Goal: Information Seeking & Learning: Learn about a topic

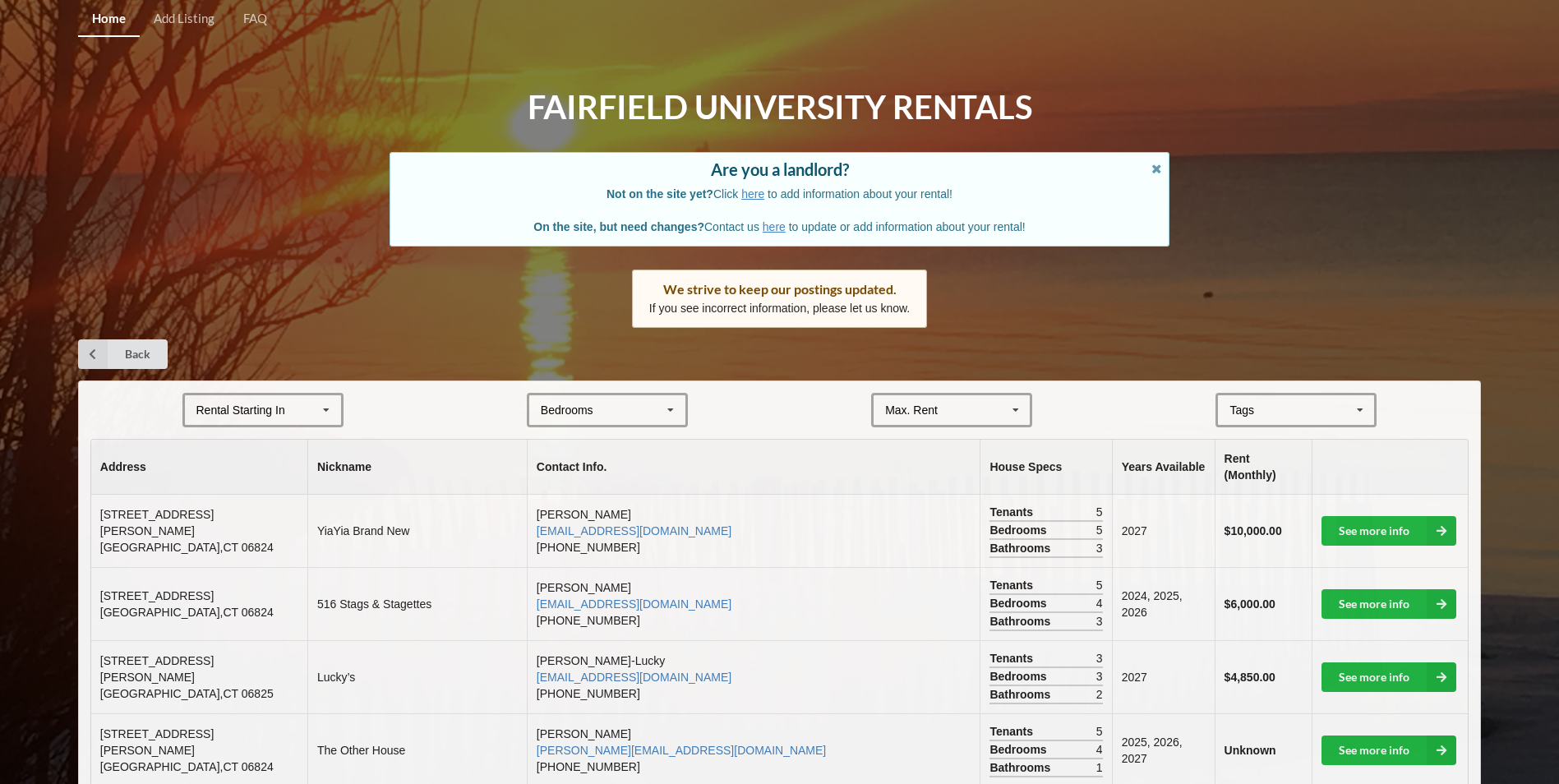
click at [220, 421] on div "Rental Starting In [DATE] 2026 2027 2028" at bounding box center [263, 410] width 162 height 34
click at [226, 498] on div "2027" at bounding box center [263, 500] width 156 height 30
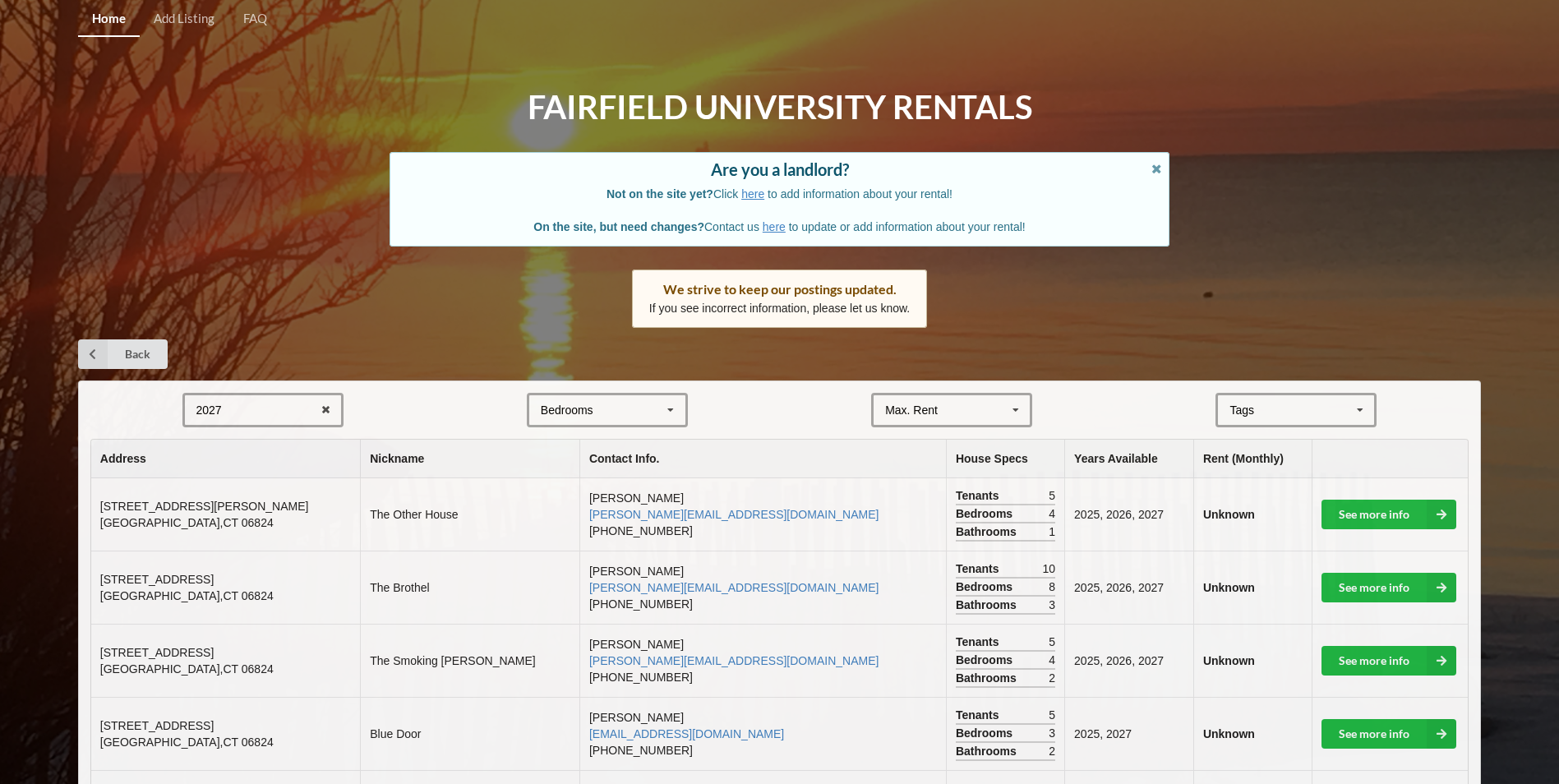
click at [236, 409] on div "2027 2025 2026 2027 2028" at bounding box center [263, 410] width 162 height 34
click at [208, 529] on span "2028" at bounding box center [211, 532] width 25 height 14
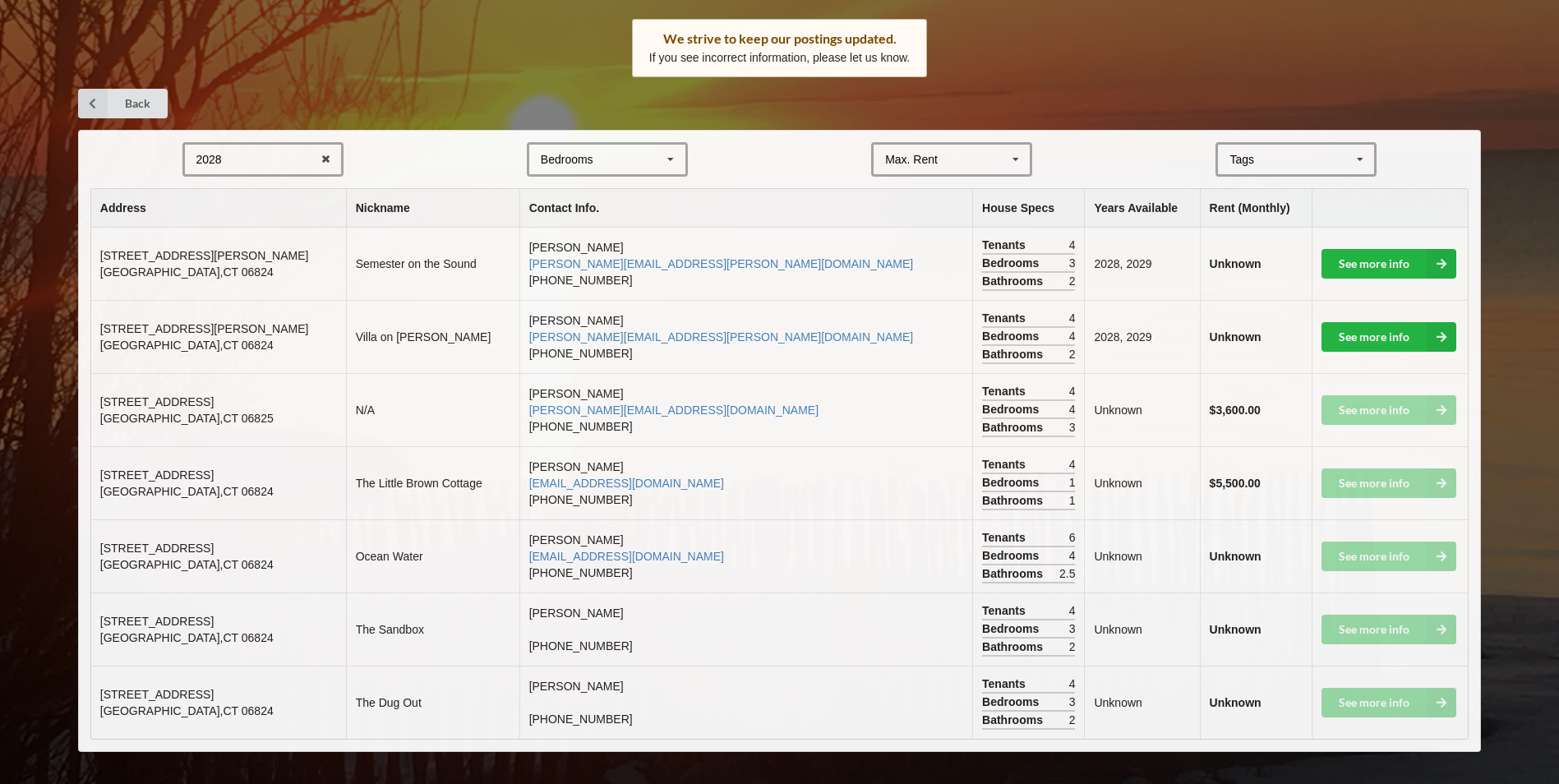
scroll to position [251, 0]
click at [280, 158] on div "2028 2025 2026 2027 2028" at bounding box center [263, 158] width 162 height 34
click at [266, 254] on div "2027" at bounding box center [263, 249] width 156 height 30
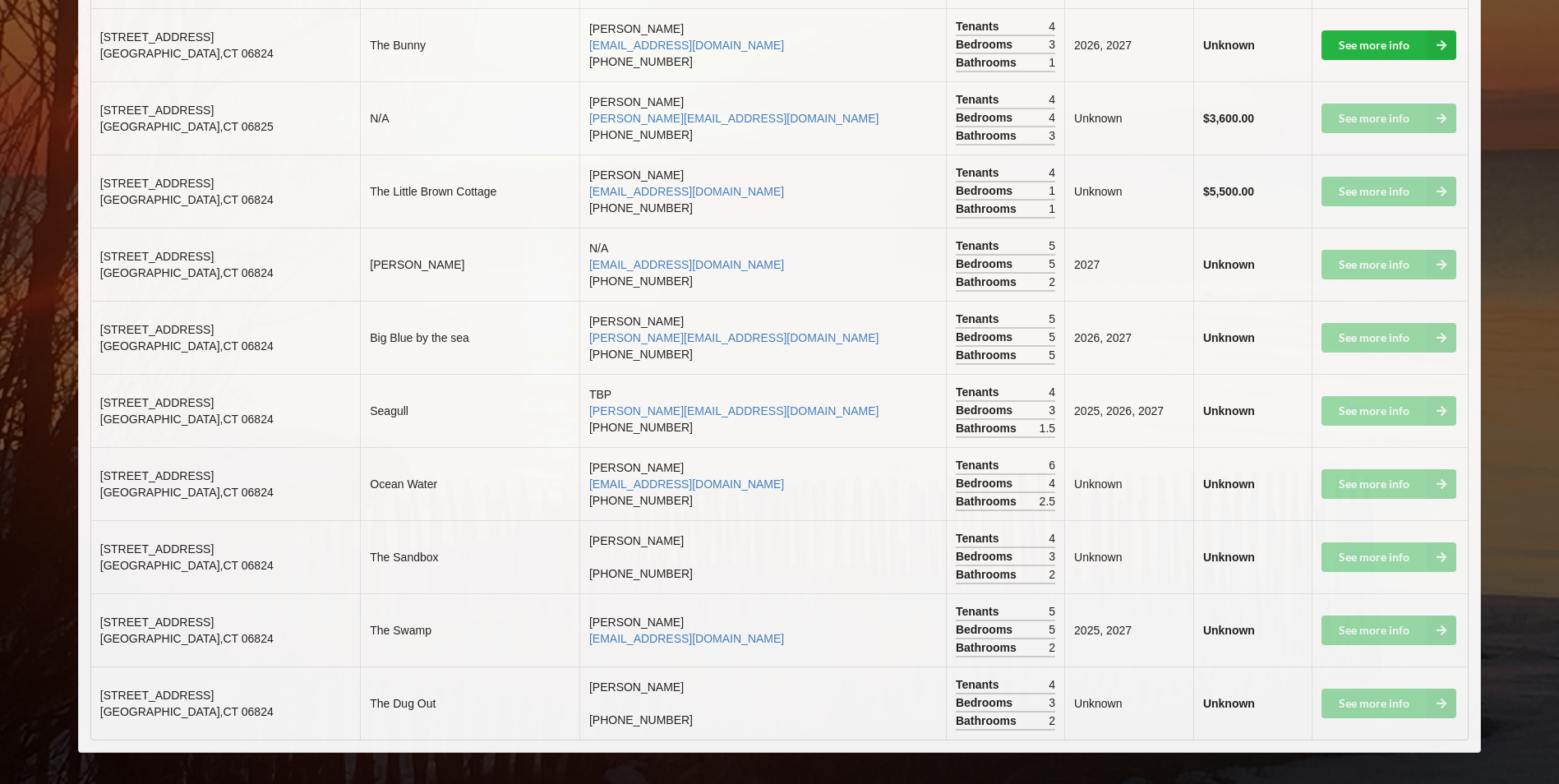
scroll to position [909, 0]
drag, startPoint x: 204, startPoint y: 246, endPoint x: 96, endPoint y: 243, distance: 108.0
click at [96, 243] on td "[STREET_ADDRESS]" at bounding box center [226, 263] width 269 height 73
copy span "[STREET_ADDRESS]"
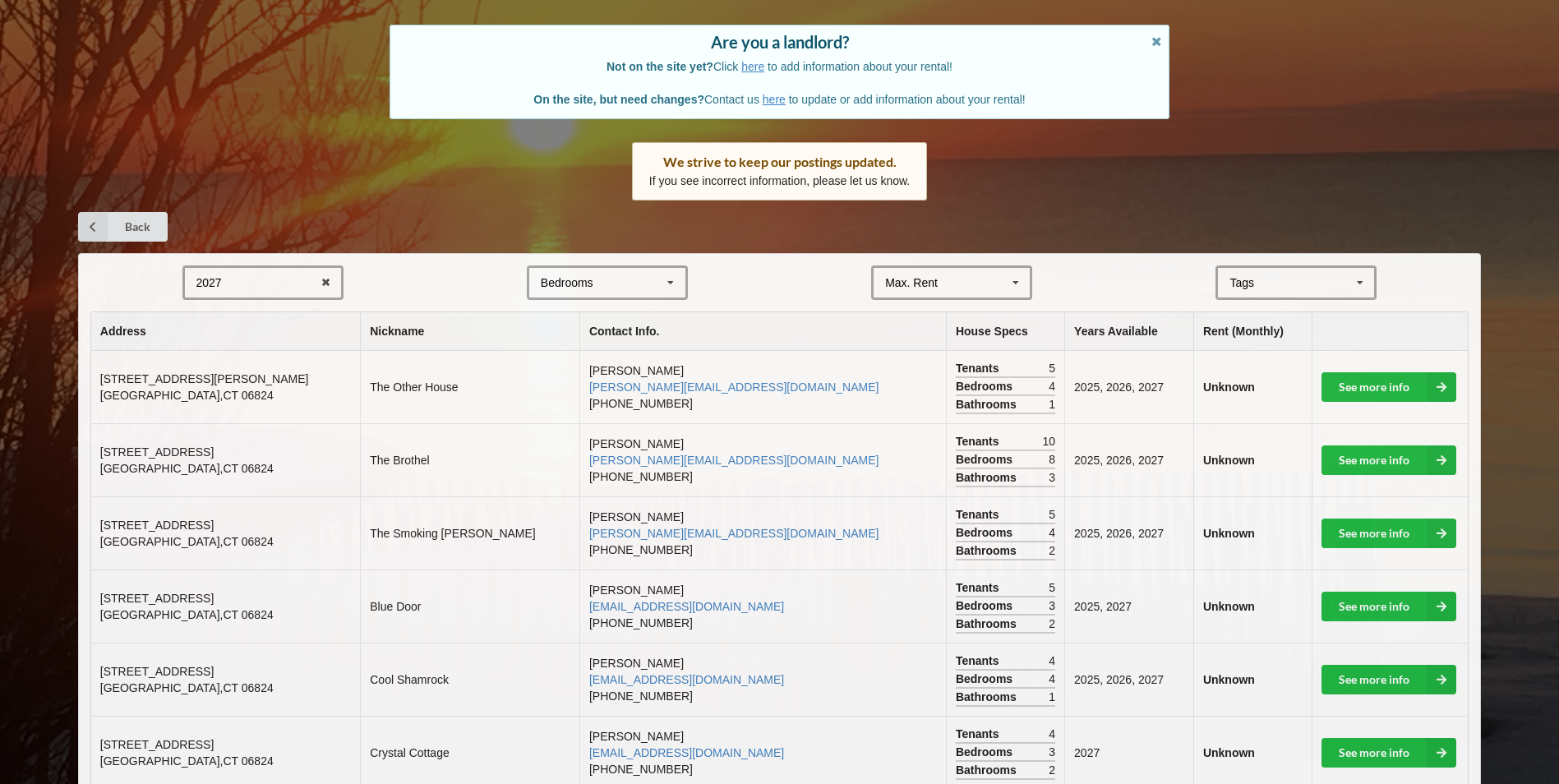
scroll to position [0, 0]
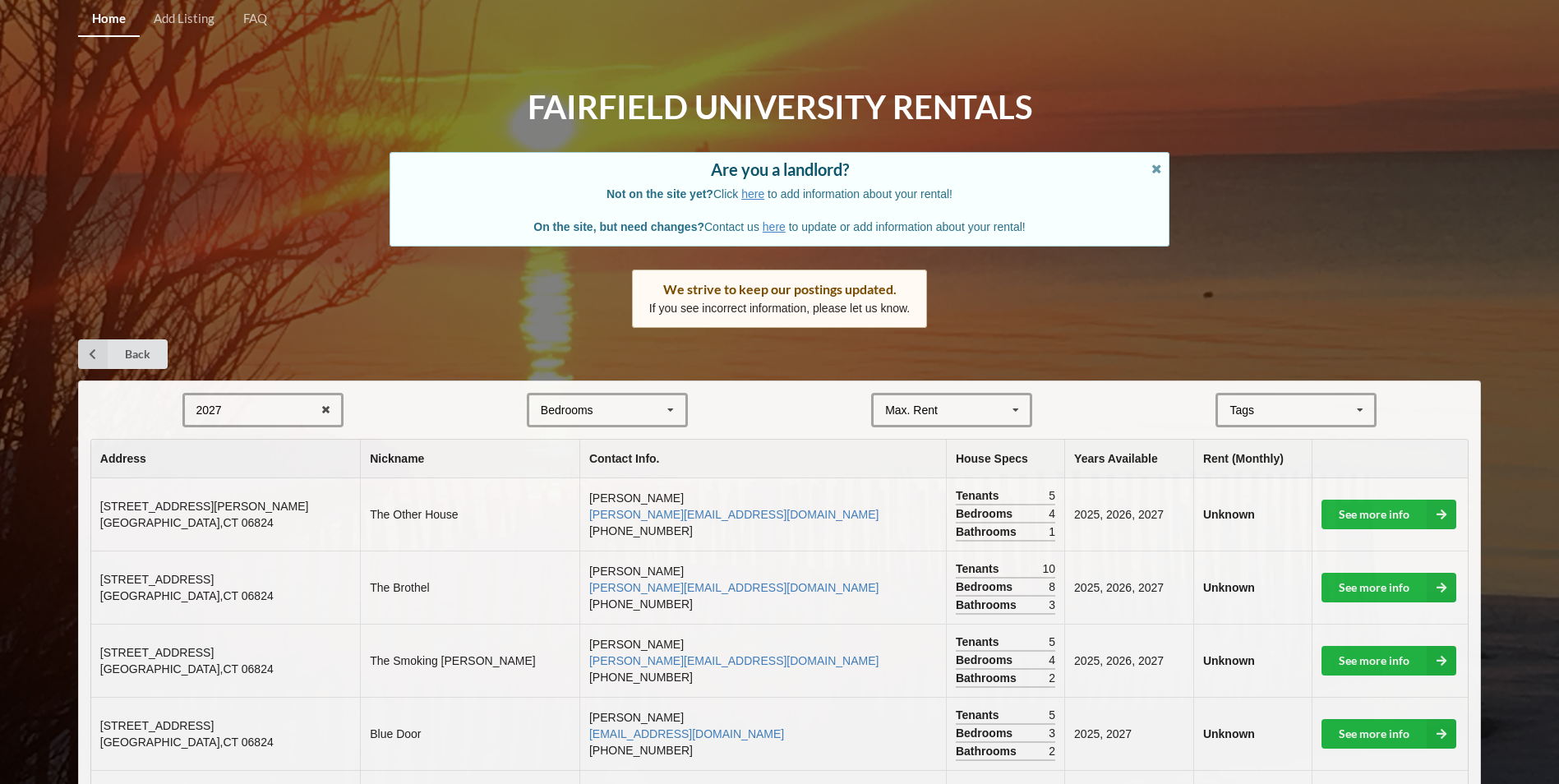
click at [267, 414] on div "2027 2025 2026 2027 2028" at bounding box center [263, 410] width 162 height 34
click at [248, 443] on div "2025" at bounding box center [263, 440] width 156 height 30
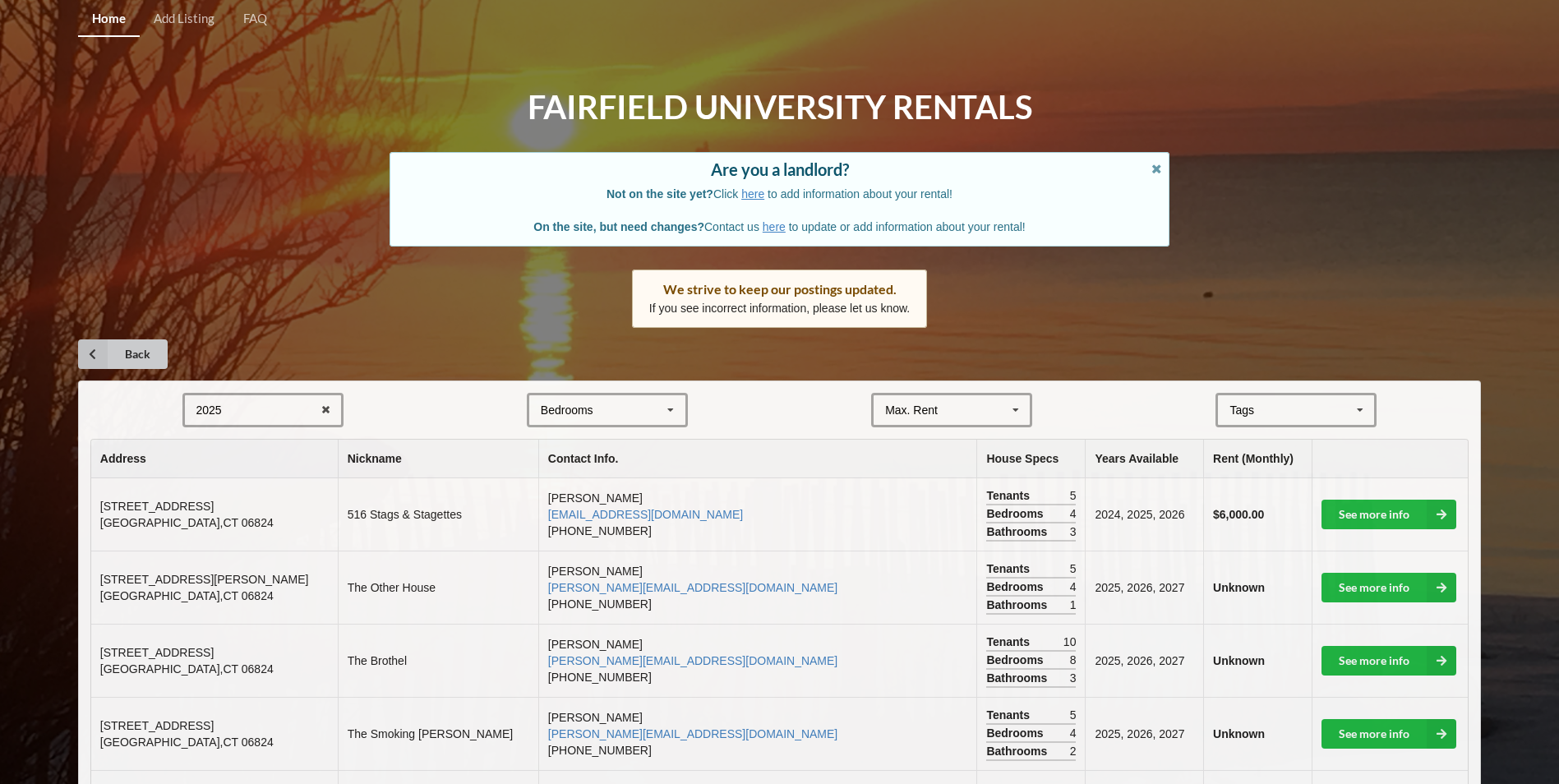
click at [92, 340] on icon at bounding box center [92, 354] width 29 height 29
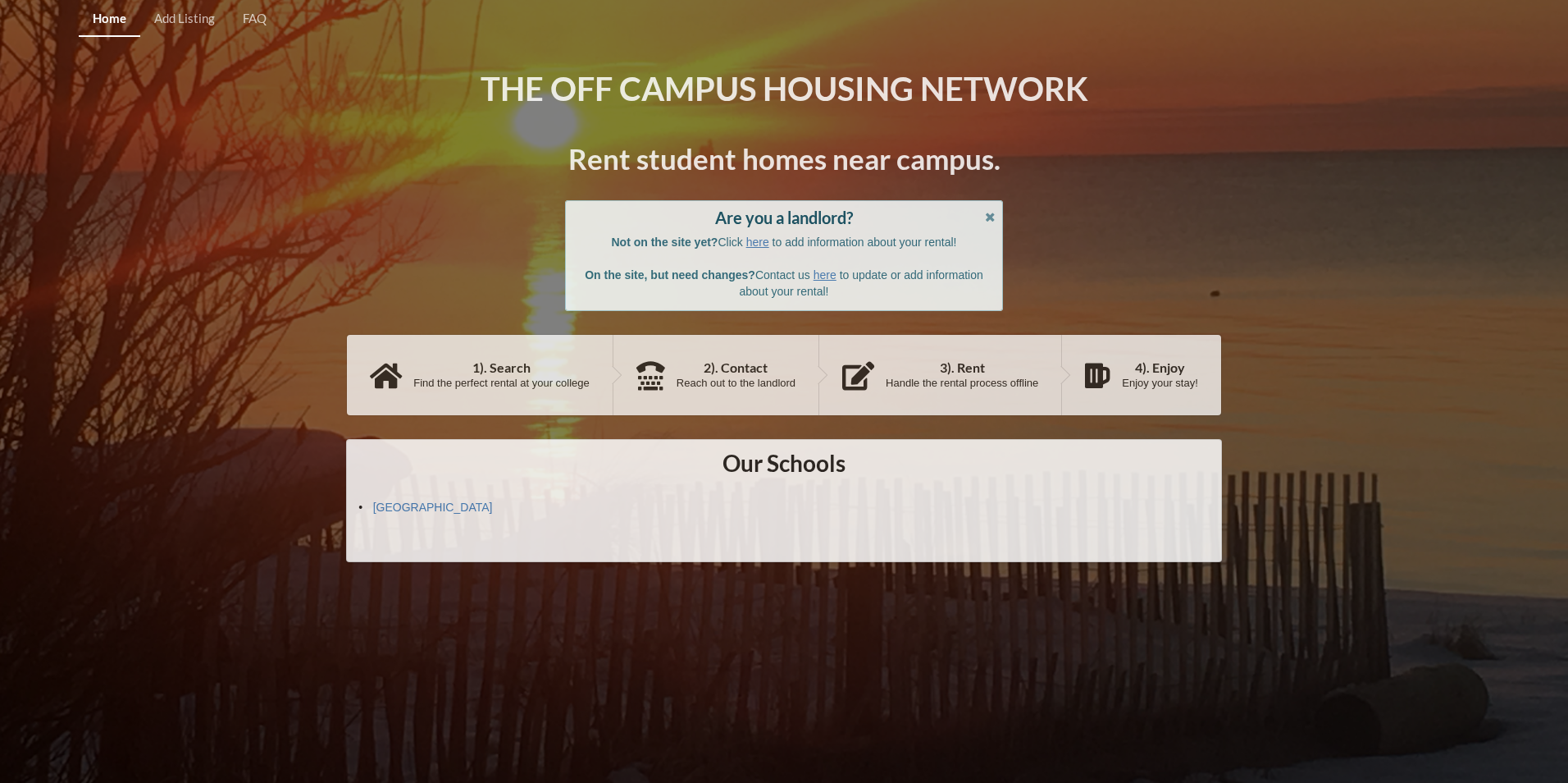
click at [100, 17] on link "Home" at bounding box center [109, 19] width 61 height 35
click at [108, 30] on link "Home" at bounding box center [109, 19] width 61 height 35
click at [434, 504] on link "[GEOGRAPHIC_DATA]" at bounding box center [432, 507] width 119 height 14
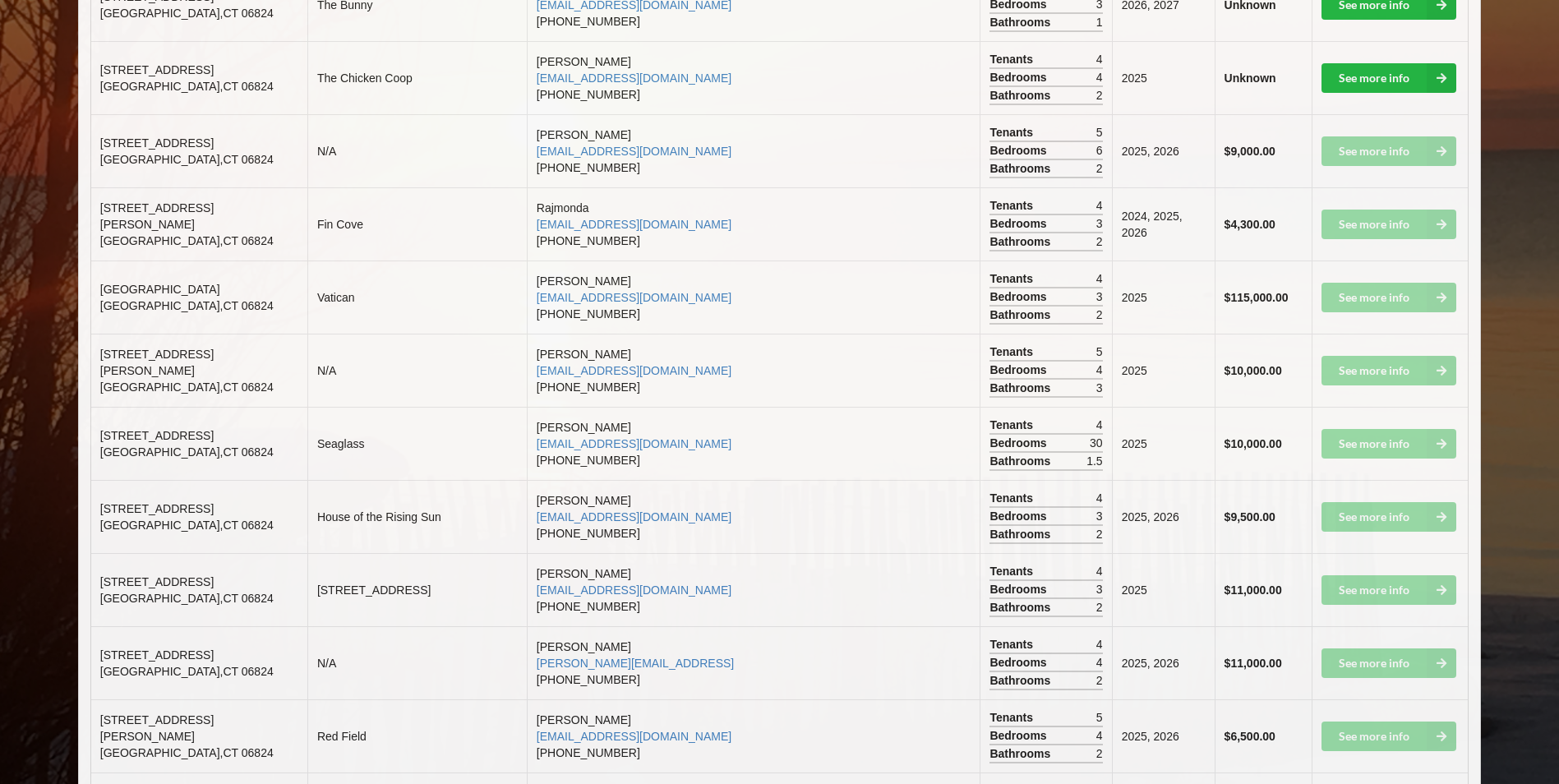
scroll to position [1643, 0]
